Goal: Find specific fact

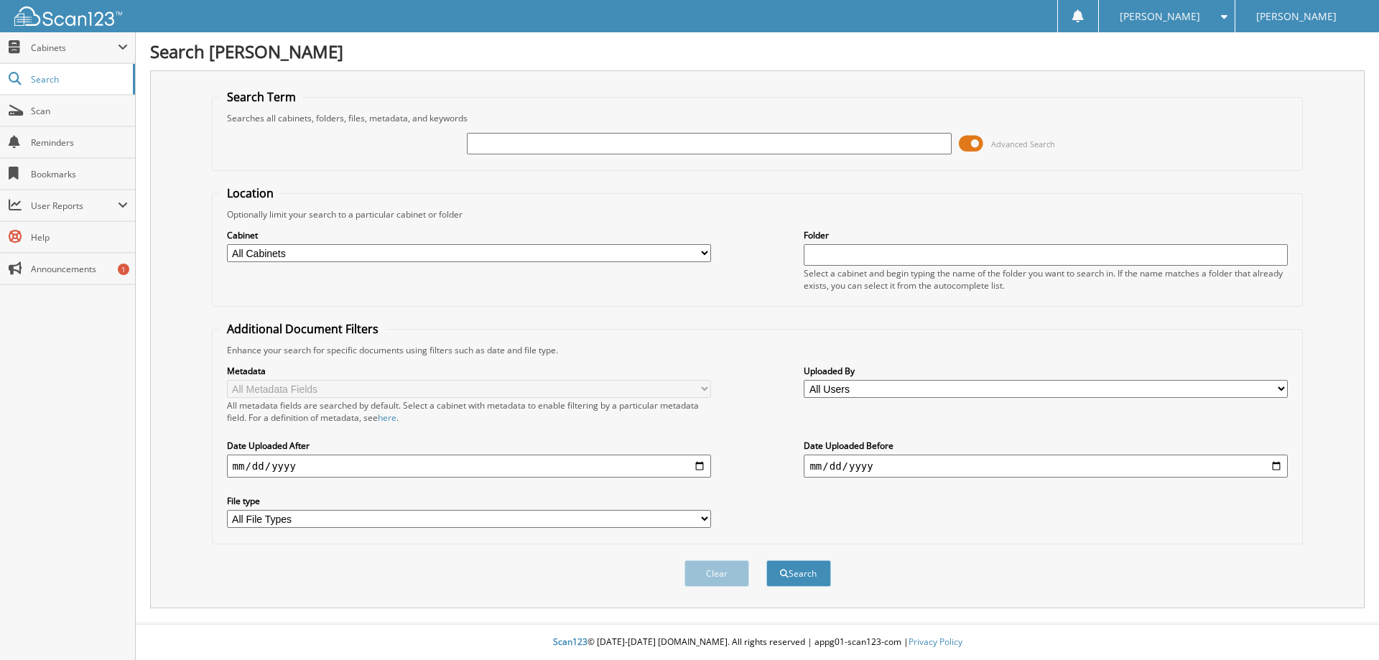
click at [754, 141] on input "text" at bounding box center [709, 144] width 484 height 22
paste input "24FL8672A"
type input "24FL8672A"
click at [789, 579] on button "Search" at bounding box center [798, 573] width 65 height 27
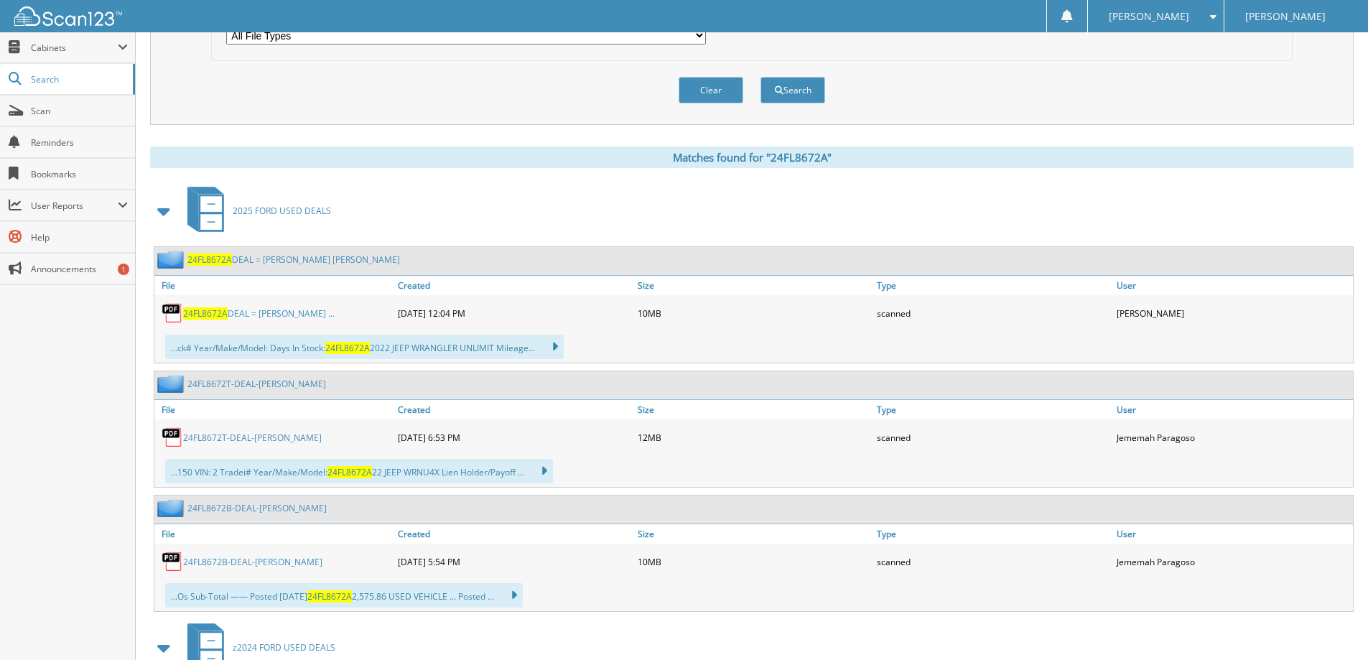
scroll to position [574, 0]
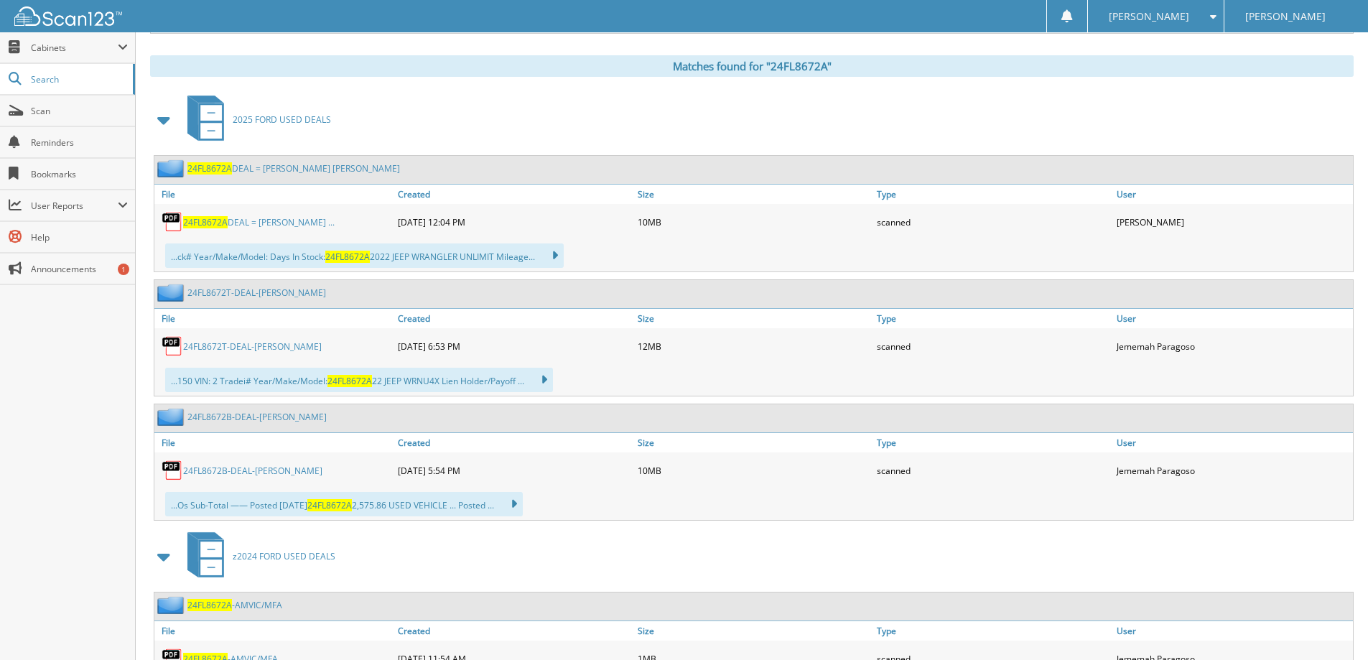
click at [292, 226] on link "24FL8672A DEAL = MILCO, WILLIAM KIRK ..." at bounding box center [259, 222] width 152 height 12
